Goal: Task Accomplishment & Management: Complete application form

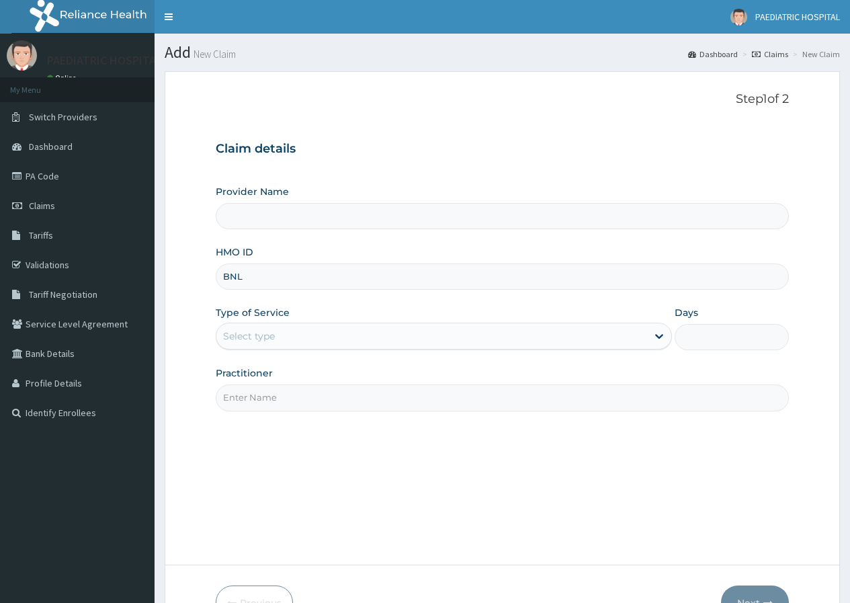
type input "BNL/"
type input "PAEDIATRIC & MATERNAL CARE HOSPITAL"
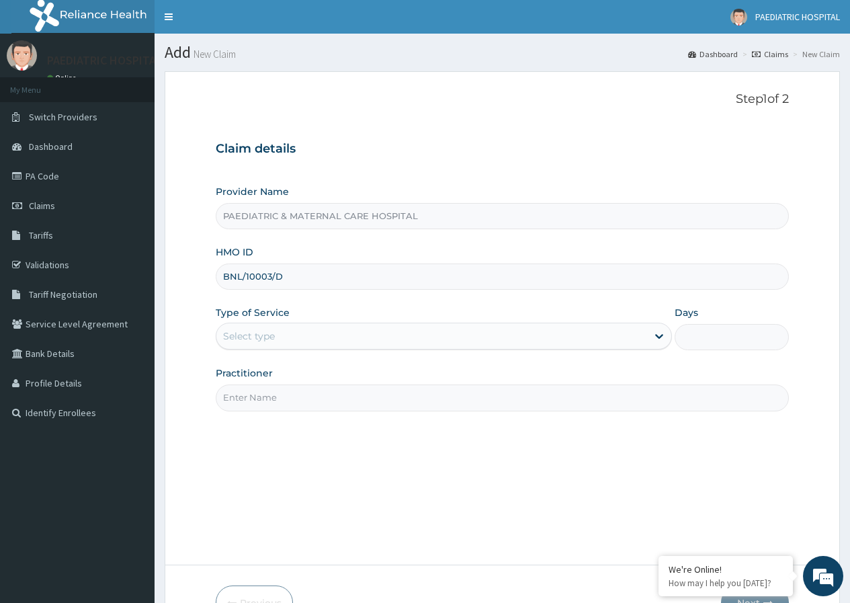
type input "BNL/10003/D"
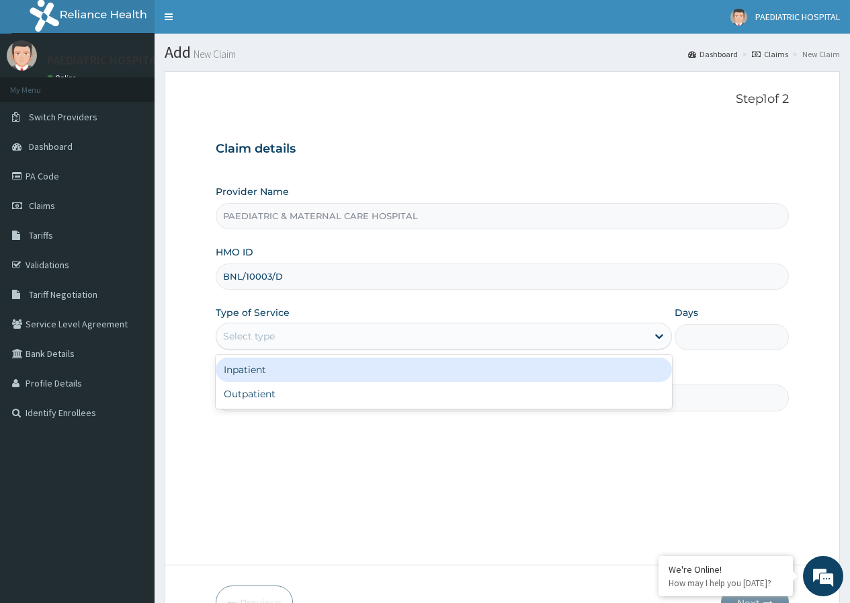
click at [271, 334] on div "Select type" at bounding box center [249, 335] width 52 height 13
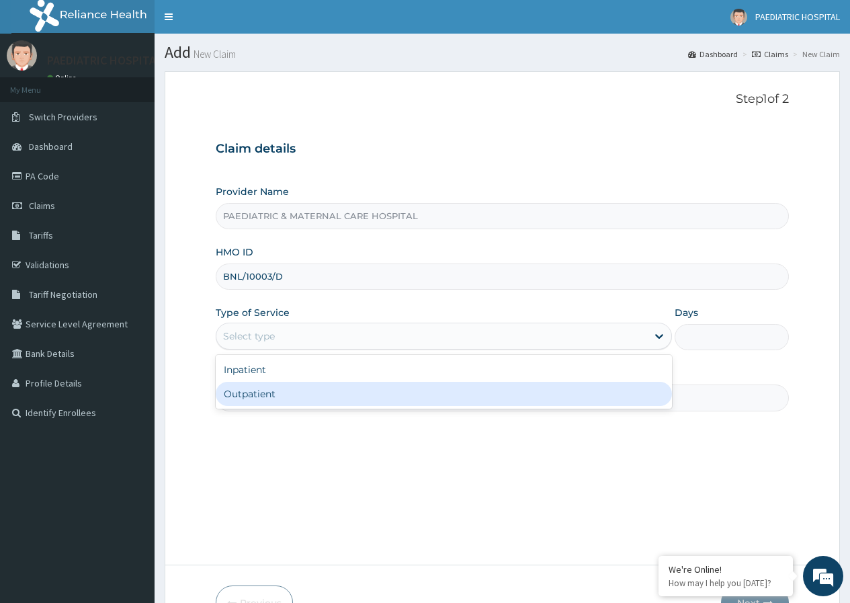
click at [254, 392] on div "Outpatient" at bounding box center [444, 394] width 456 height 24
type input "1"
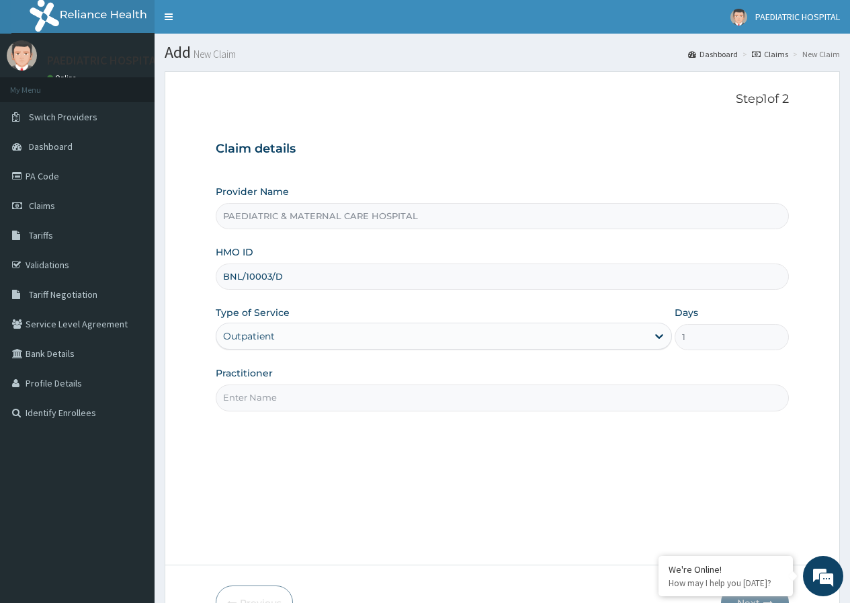
click at [254, 392] on input "Practitioner" at bounding box center [502, 397] width 573 height 26
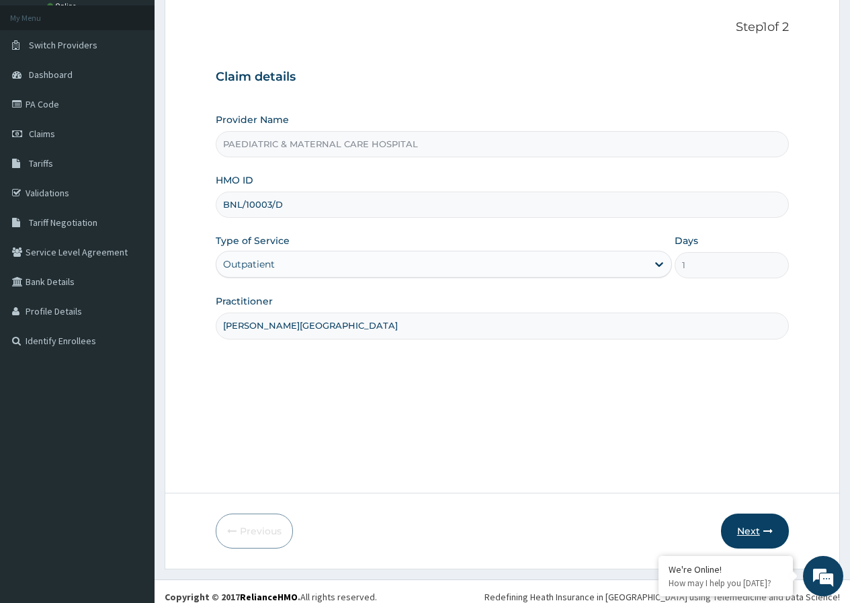
scroll to position [83, 0]
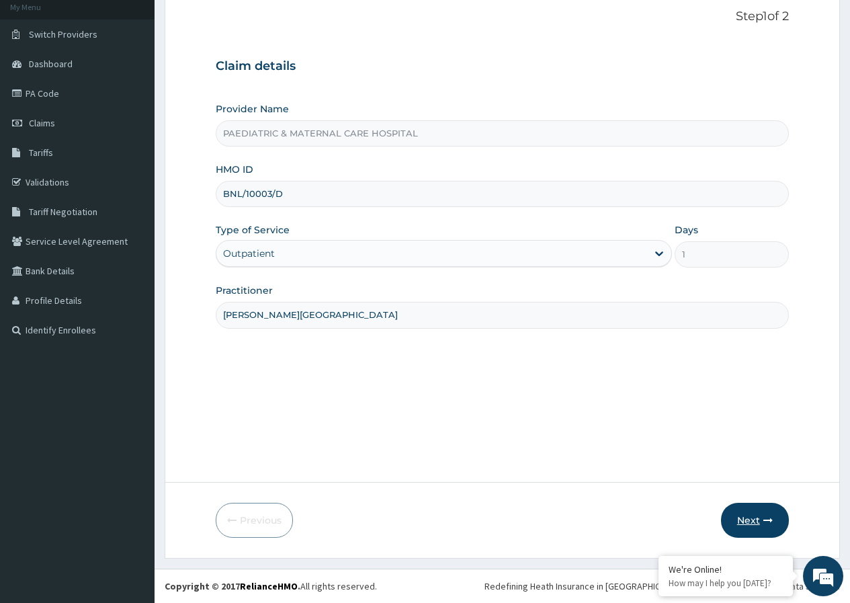
type input "DR. OMOYE"
click at [754, 519] on button "Next" at bounding box center [755, 519] width 68 height 35
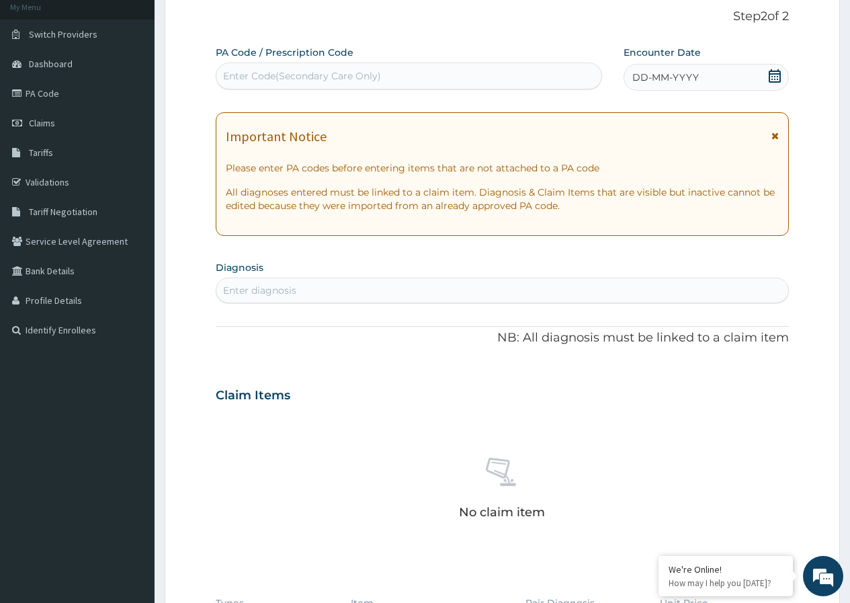
click at [304, 67] on div "Enter Code(Secondary Care Only)" at bounding box center [408, 75] width 384 height 21
type input "PA/F11E15"
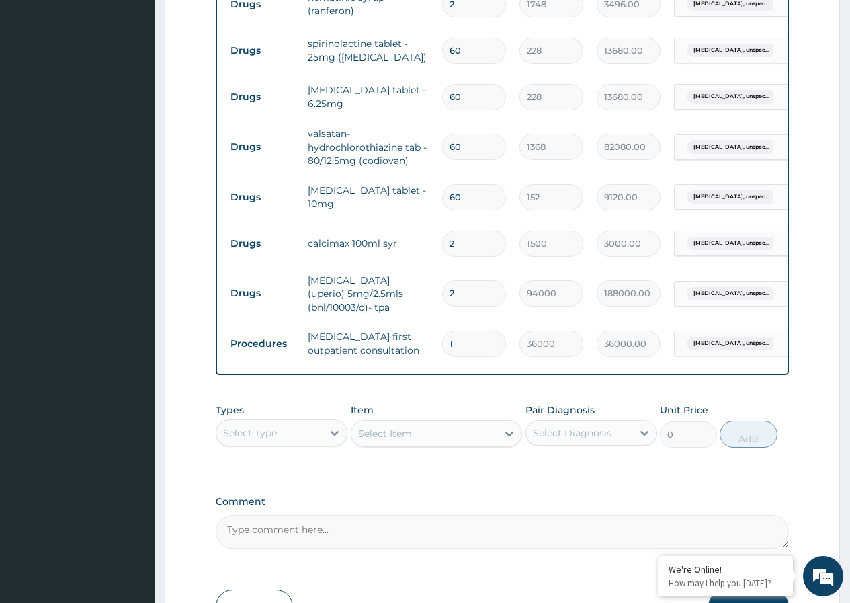
scroll to position [652, 0]
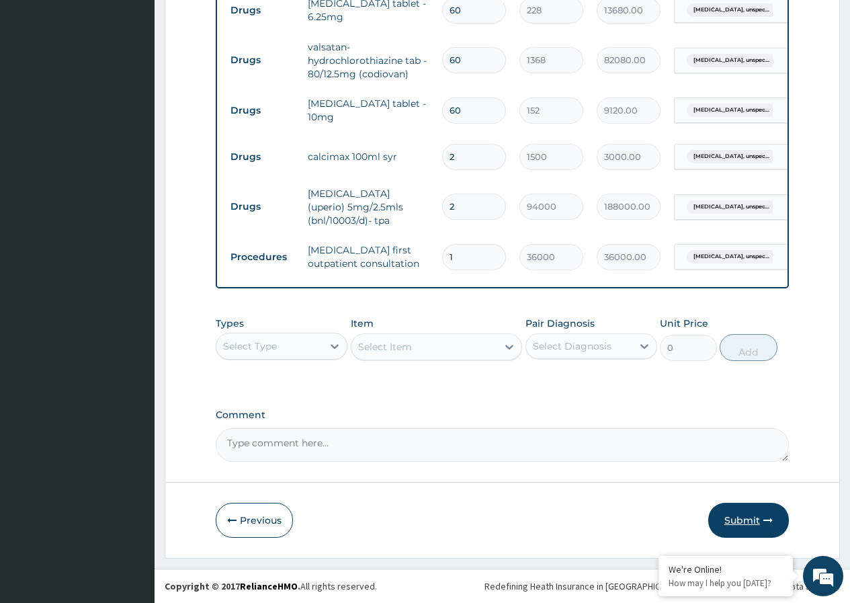
click at [724, 527] on button "Submit" at bounding box center [748, 519] width 81 height 35
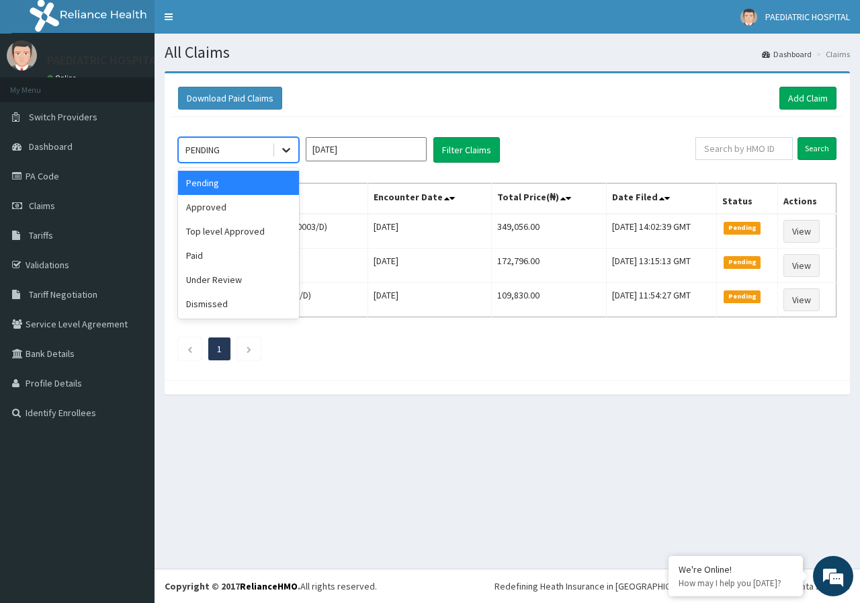
click at [283, 152] on icon at bounding box center [285, 149] width 13 height 13
click at [251, 198] on div "Approved" at bounding box center [238, 207] width 121 height 24
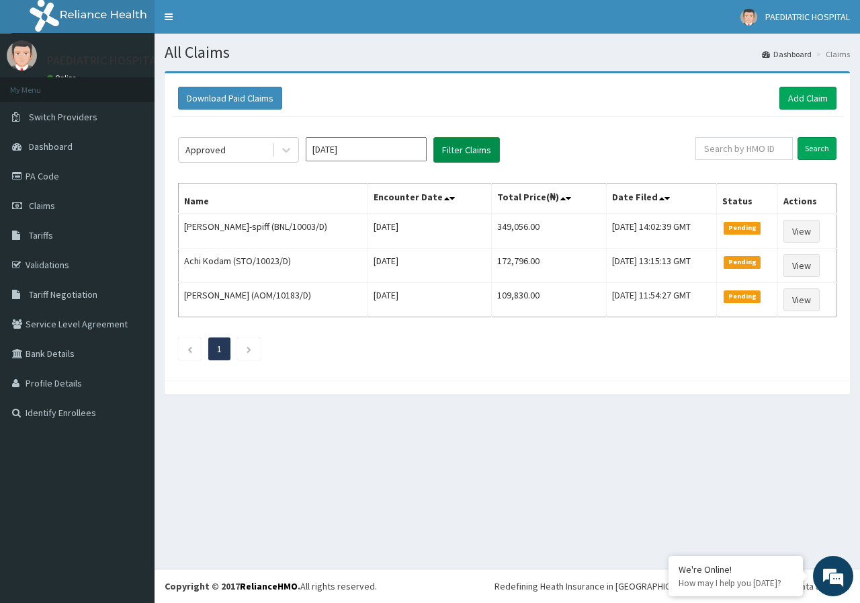
click at [463, 152] on button "Filter Claims" at bounding box center [466, 150] width 67 height 26
